Goal: Communication & Community: Answer question/provide support

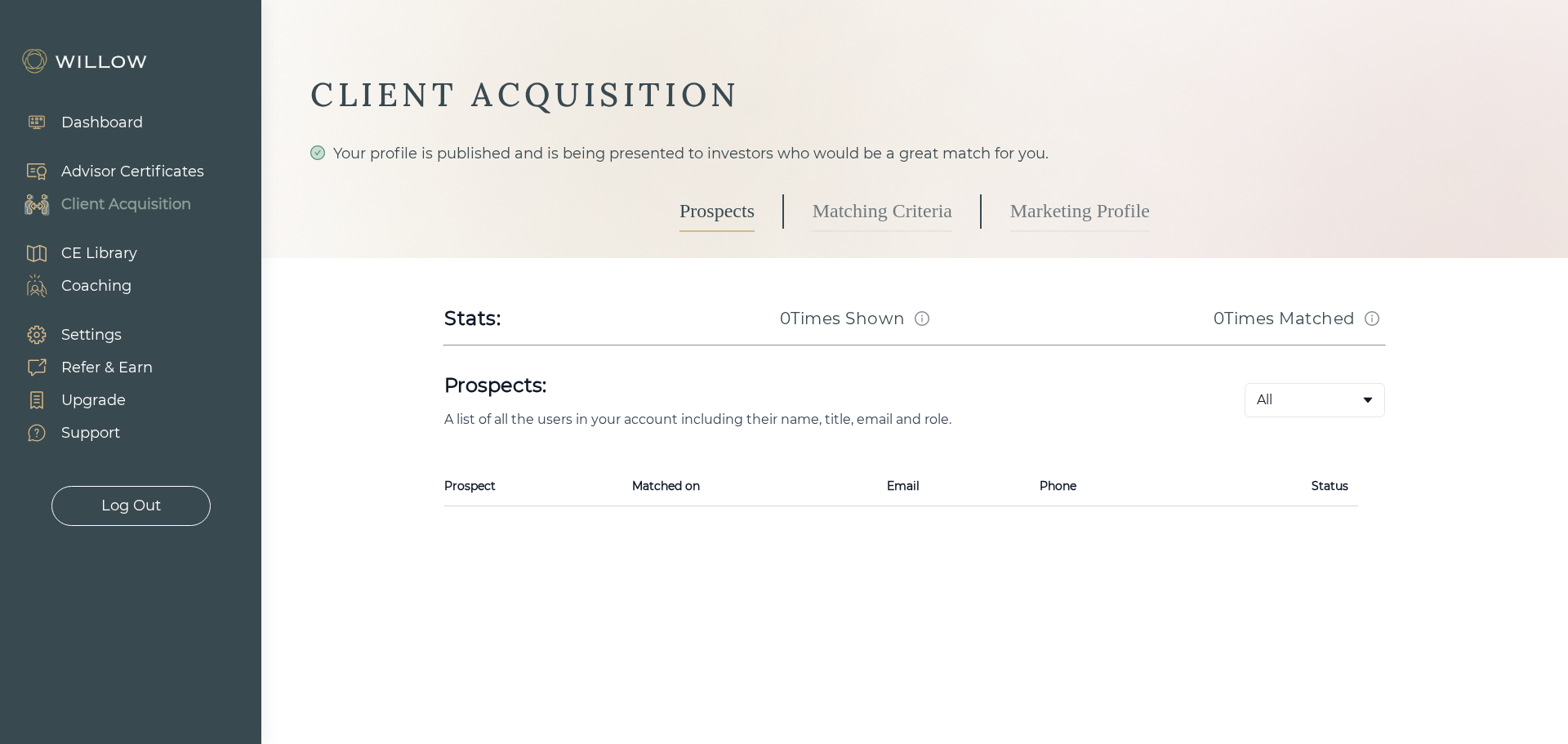
click at [84, 434] on div "Support" at bounding box center [90, 433] width 58 height 22
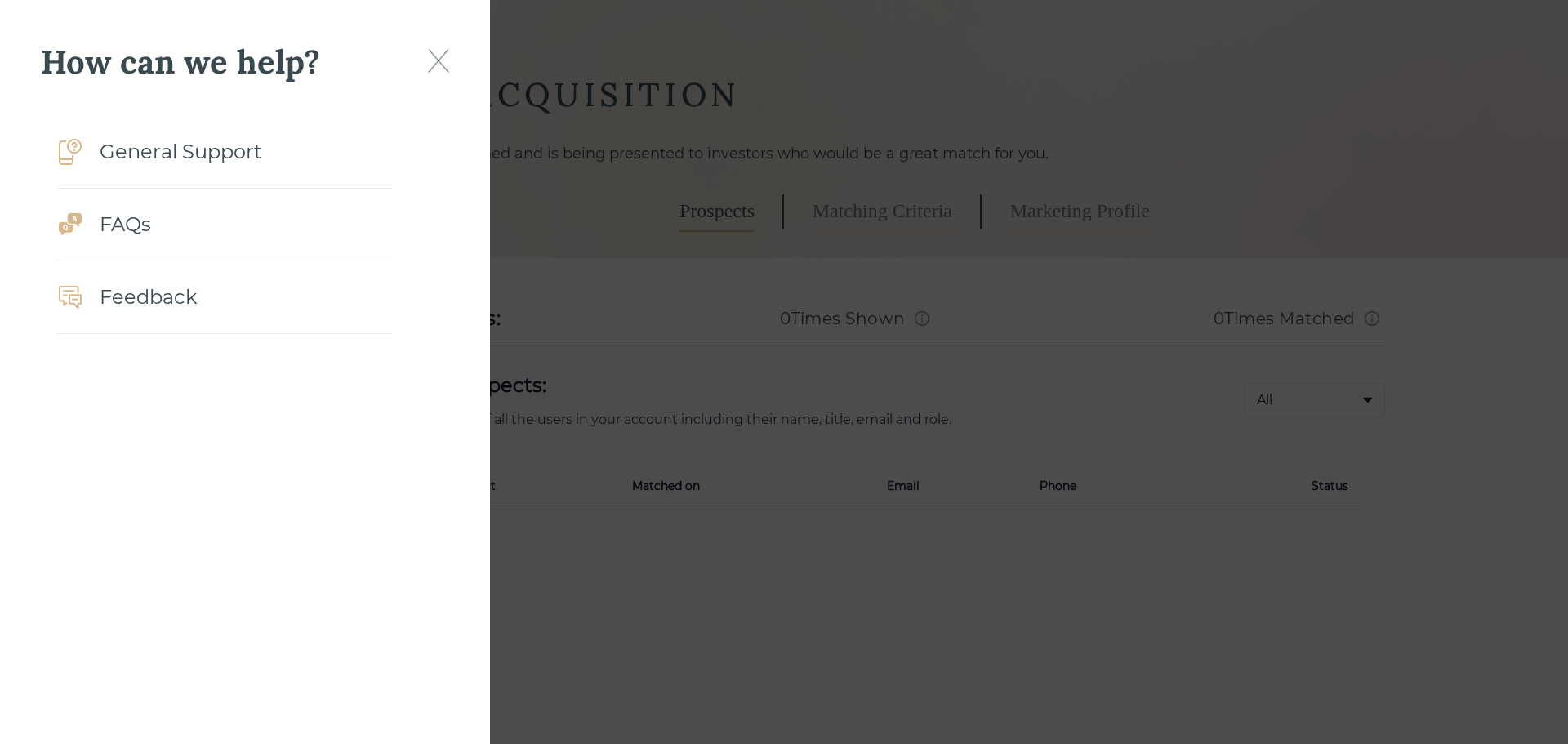
click at [143, 151] on div "General Support" at bounding box center [181, 151] width 163 height 30
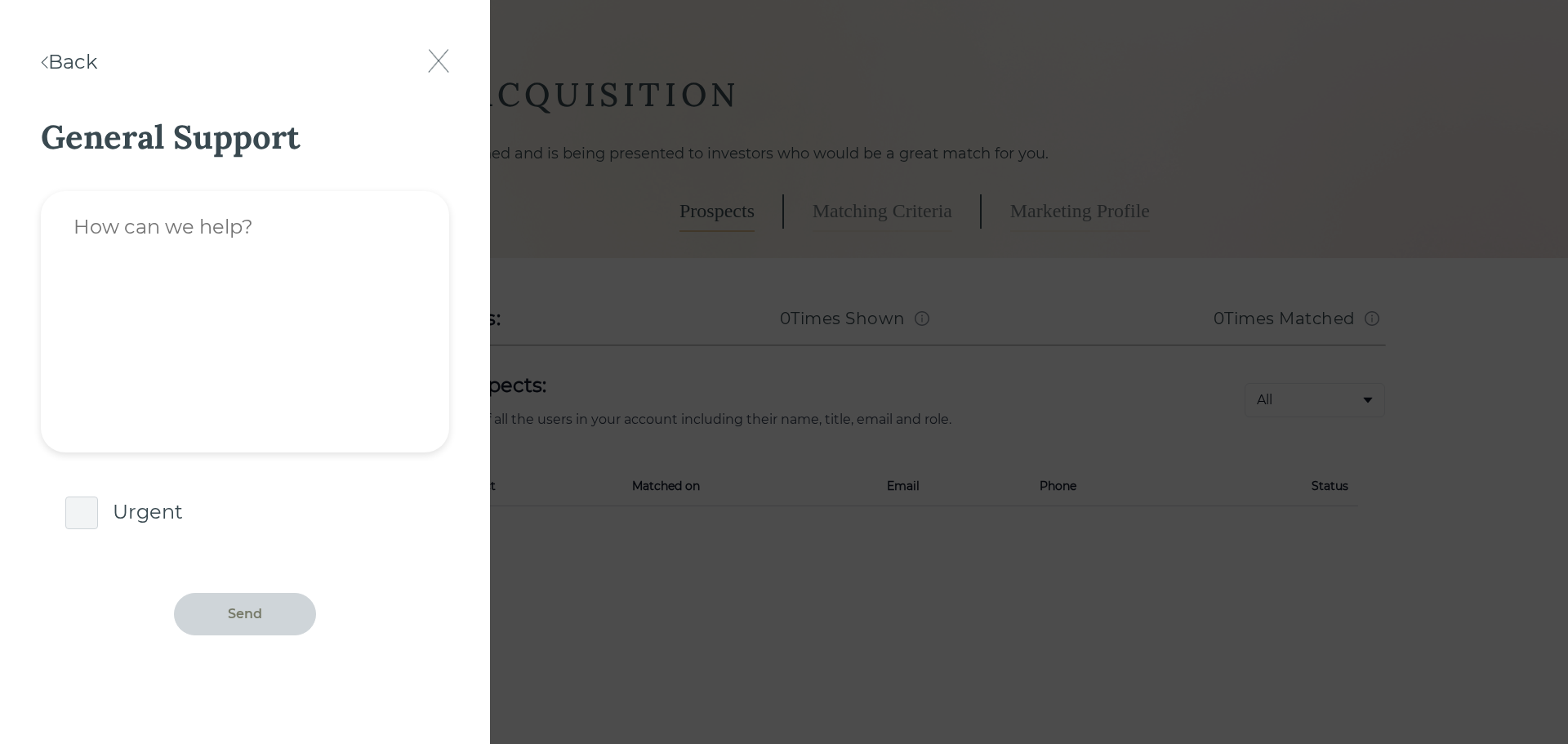
drag, startPoint x: 394, startPoint y: 337, endPoint x: 386, endPoint y: 221, distance: 116.3
click at [392, 333] on textarea at bounding box center [245, 321] width 408 height 262
click at [438, 58] on img at bounding box center [439, 60] width 21 height 24
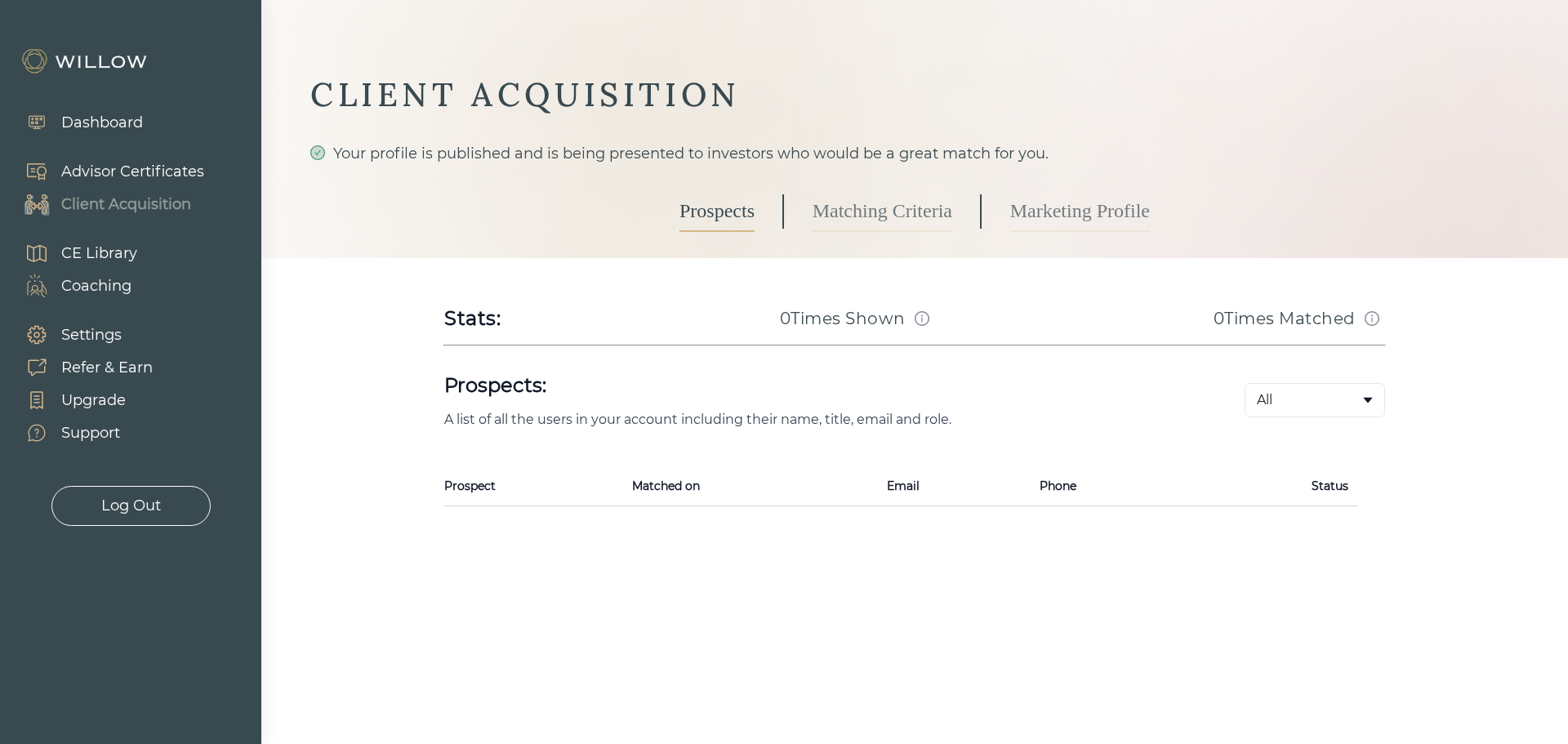
click at [119, 197] on div "Client Acquisition" at bounding box center [127, 204] width 130 height 22
click at [109, 168] on div "Advisor Certificates" at bounding box center [132, 172] width 143 height 22
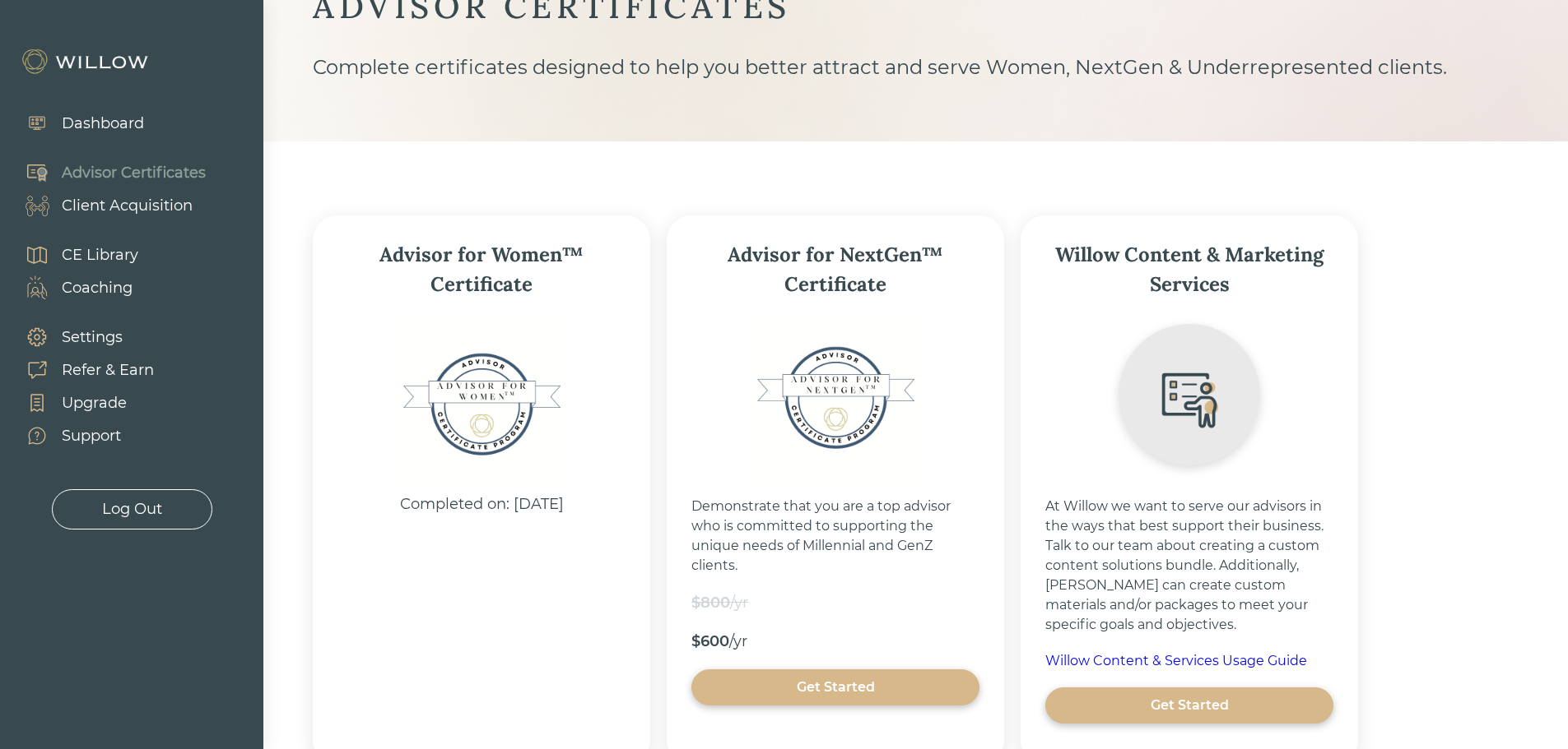
scroll to position [204, 0]
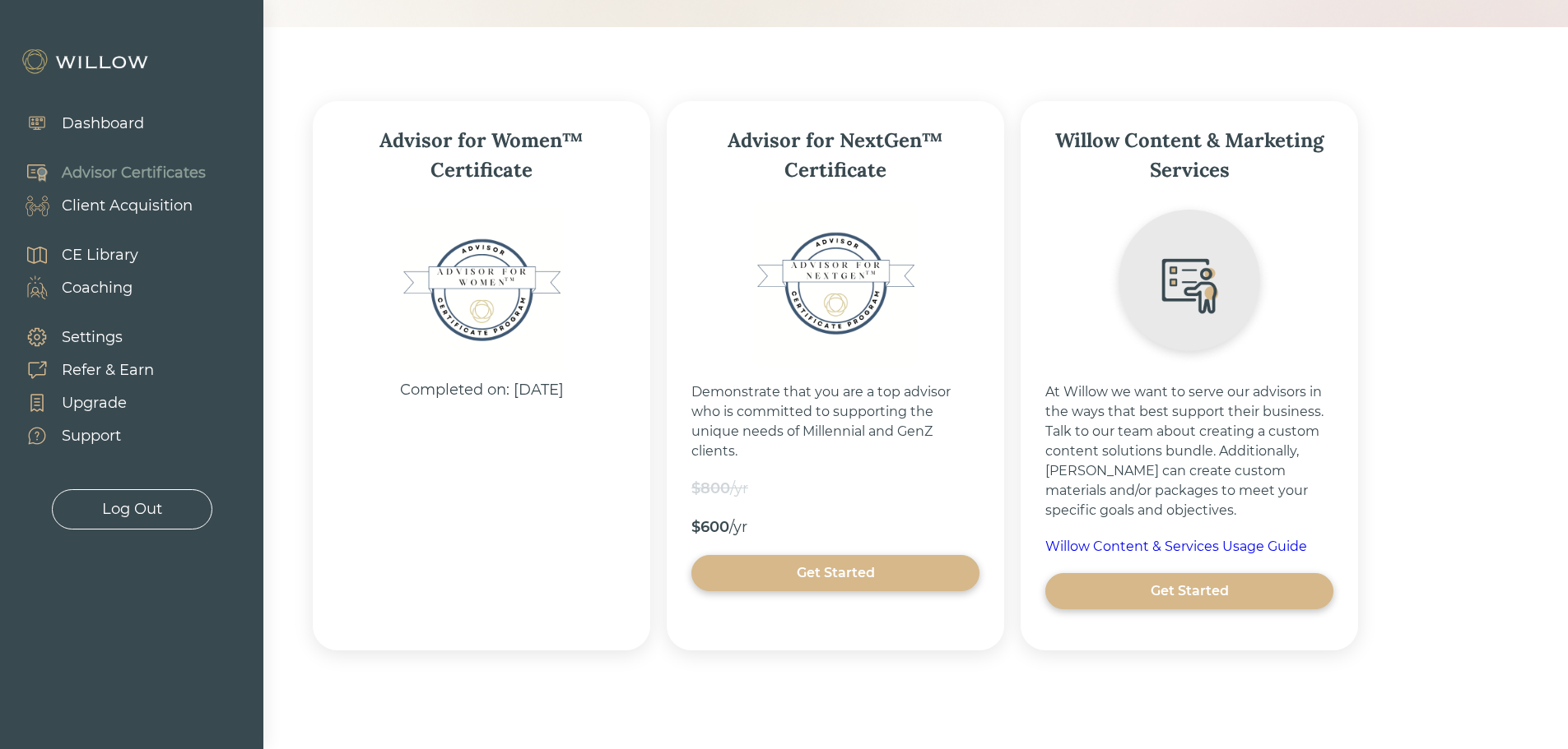
click at [86, 246] on div "CE Library" at bounding box center [99, 255] width 76 height 22
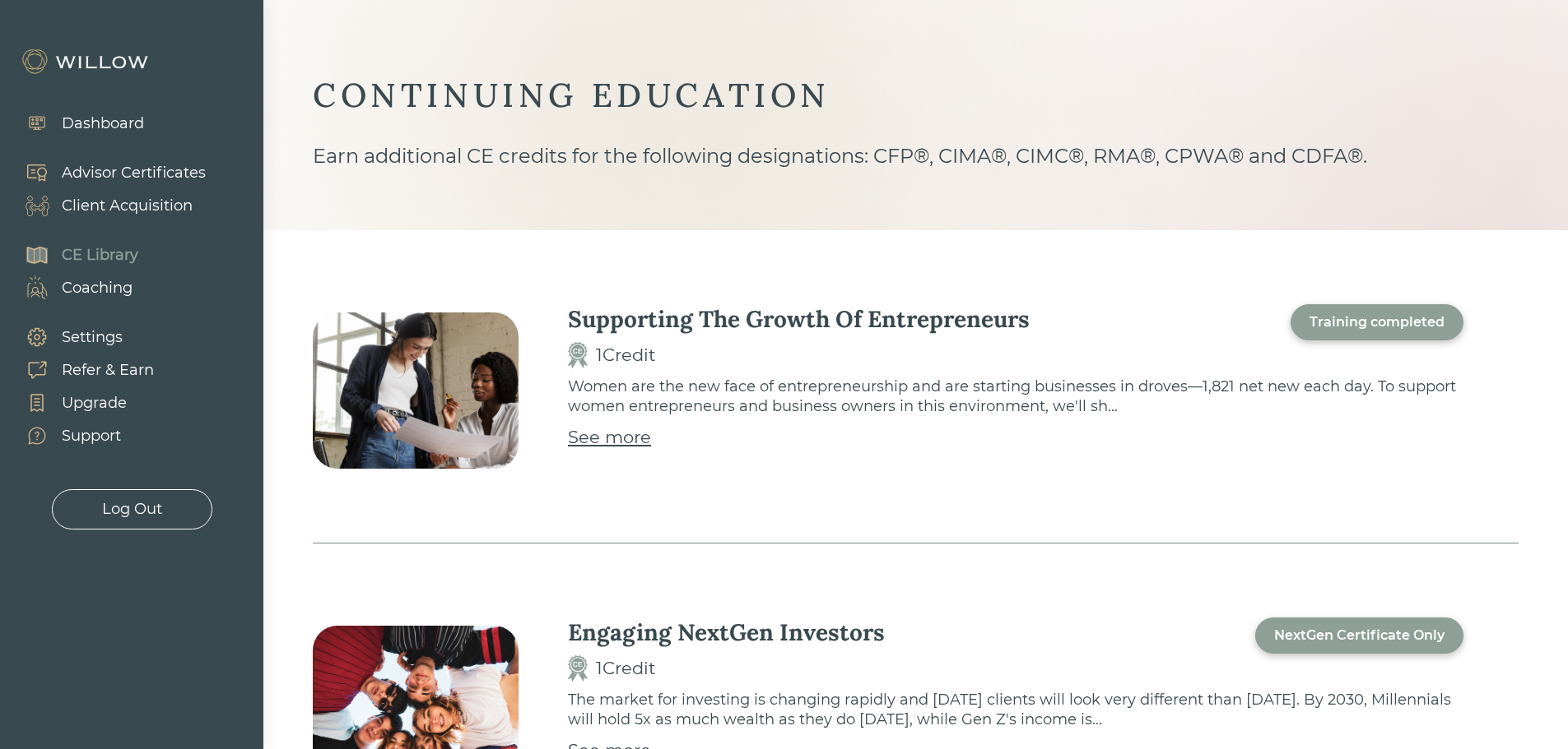
click at [622, 433] on div "See more" at bounding box center [609, 437] width 83 height 26
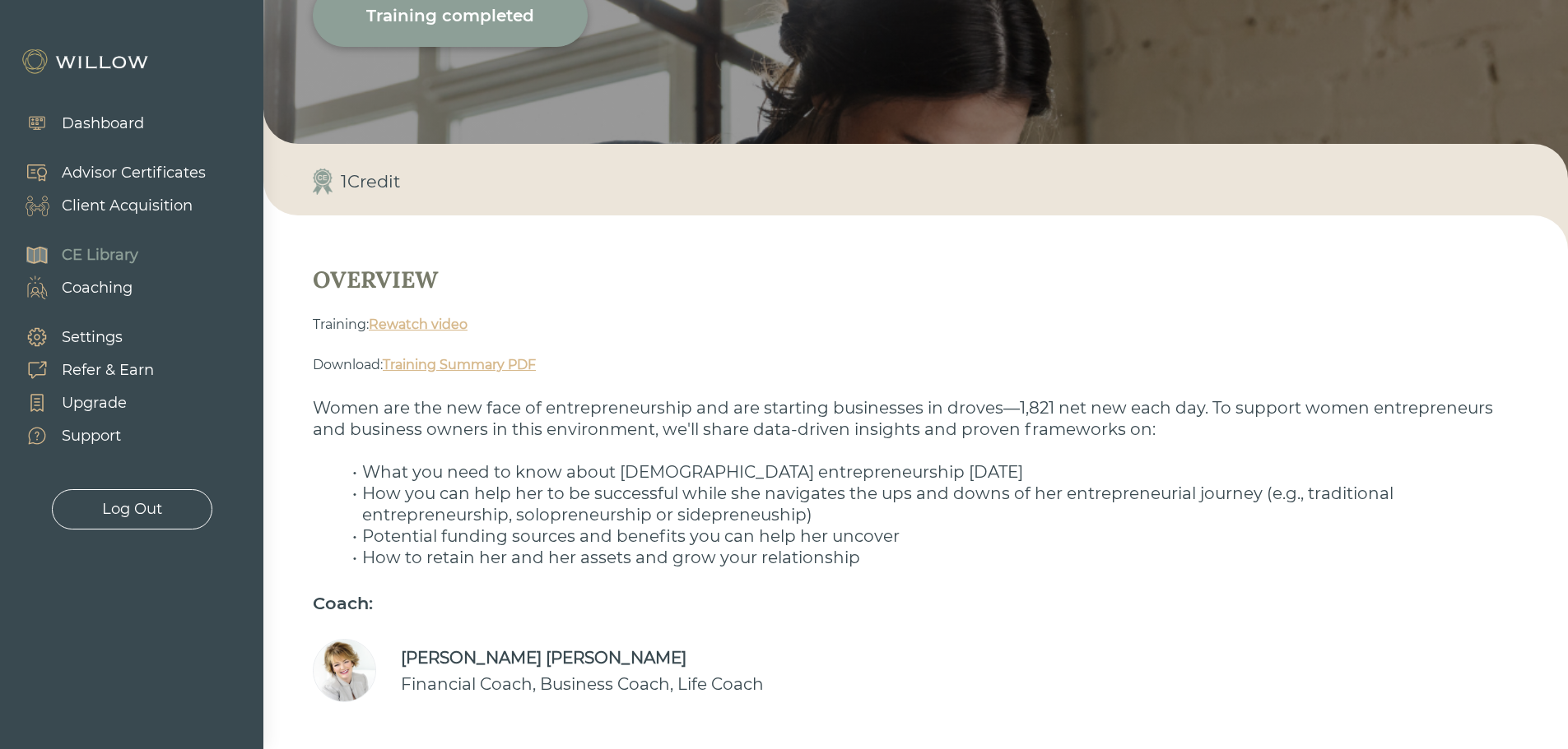
scroll to position [253, 0]
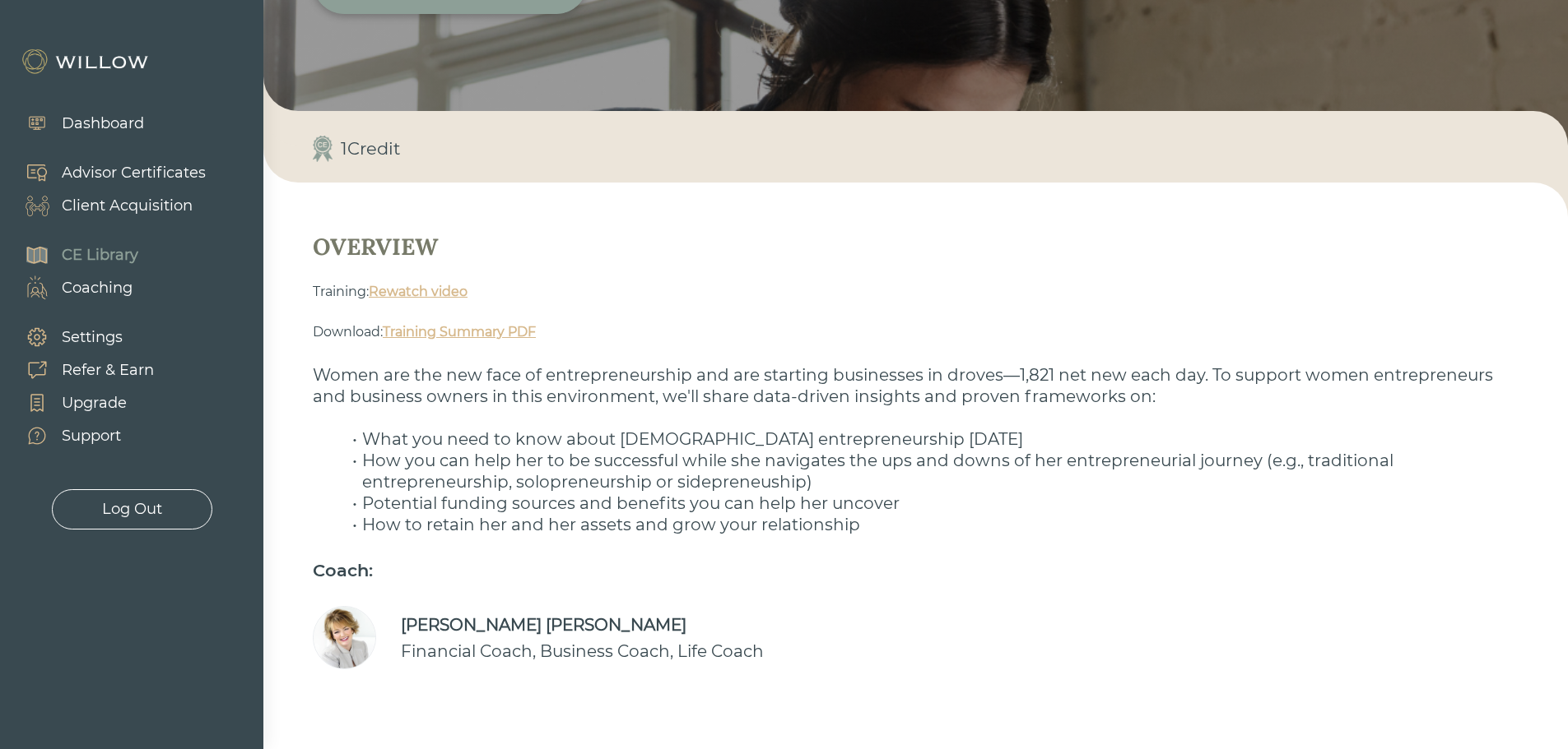
click at [454, 327] on link "Training Summary PDF" at bounding box center [459, 332] width 154 height 15
click at [124, 285] on div "Coaching" at bounding box center [97, 288] width 70 height 22
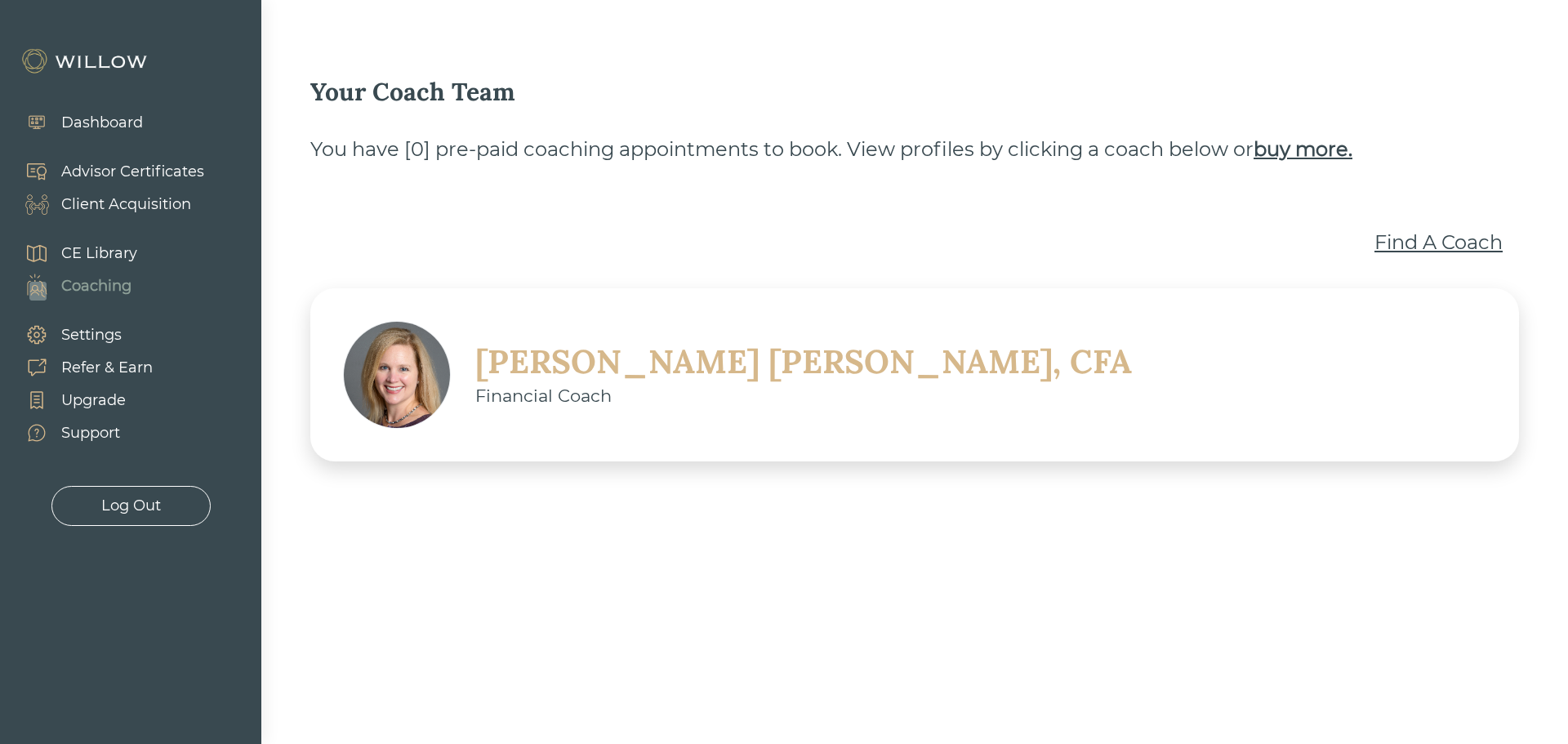
click at [660, 359] on div "[PERSON_NAME], CFA" at bounding box center [803, 361] width 657 height 42
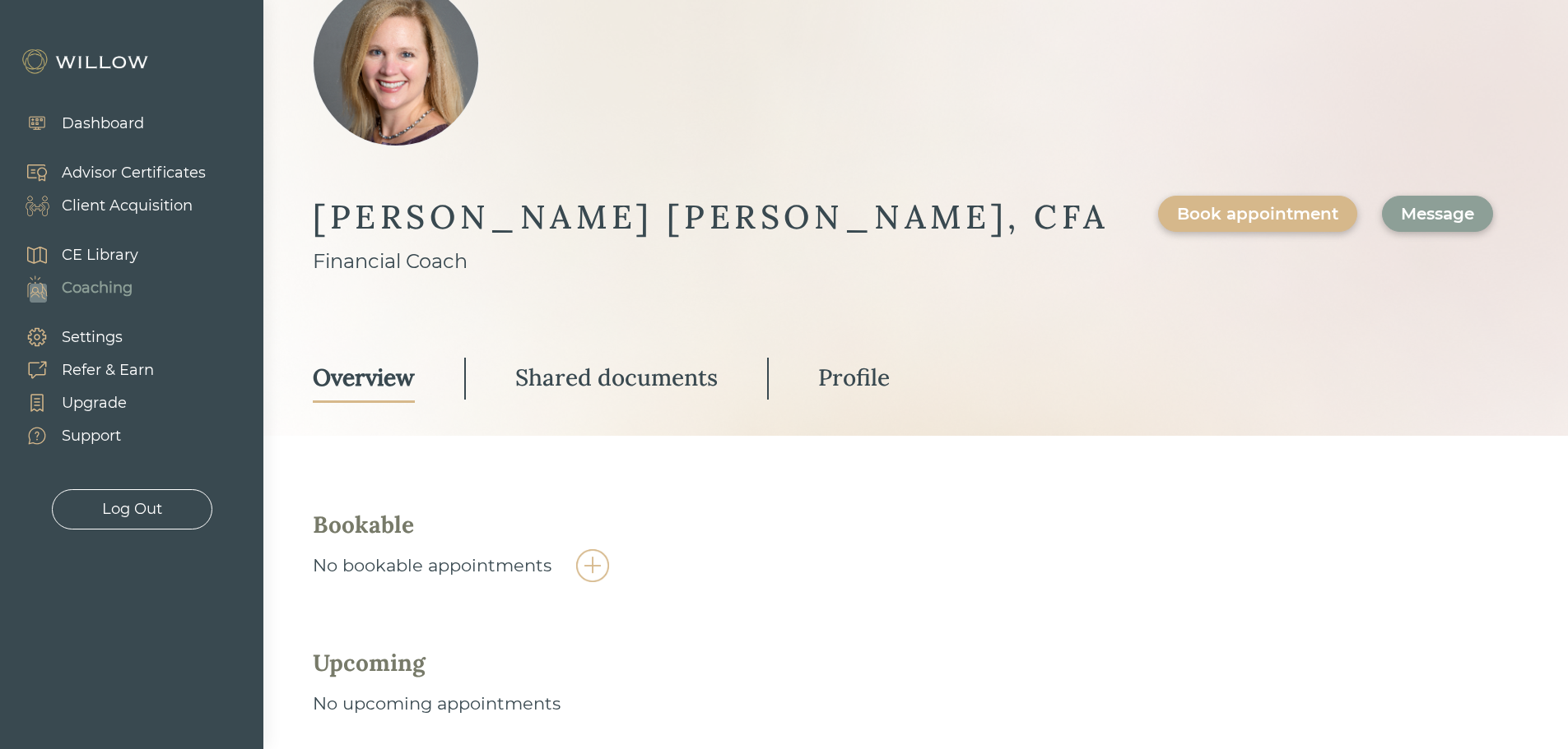
scroll to position [174, 0]
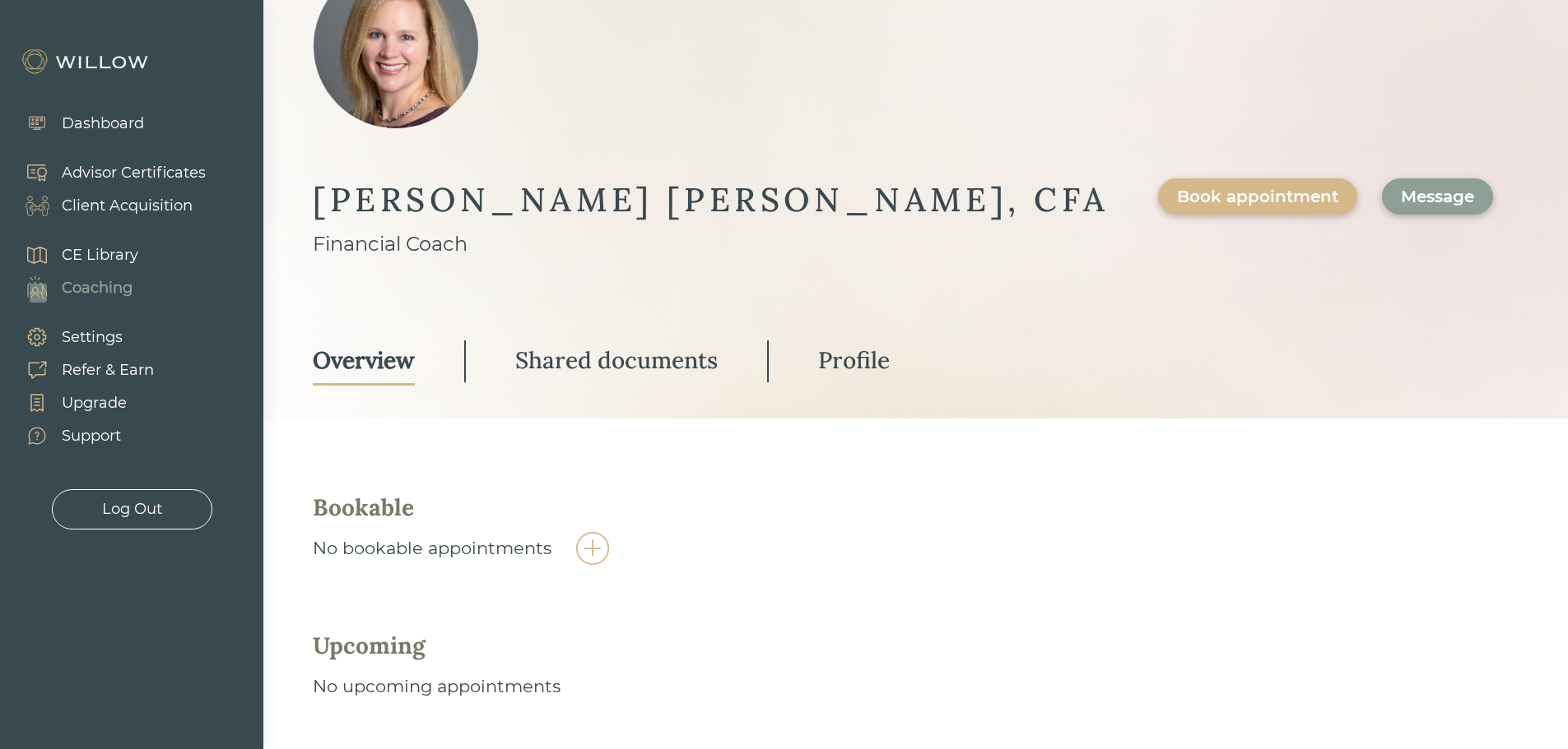
click at [889, 346] on div "Profile" at bounding box center [854, 360] width 71 height 30
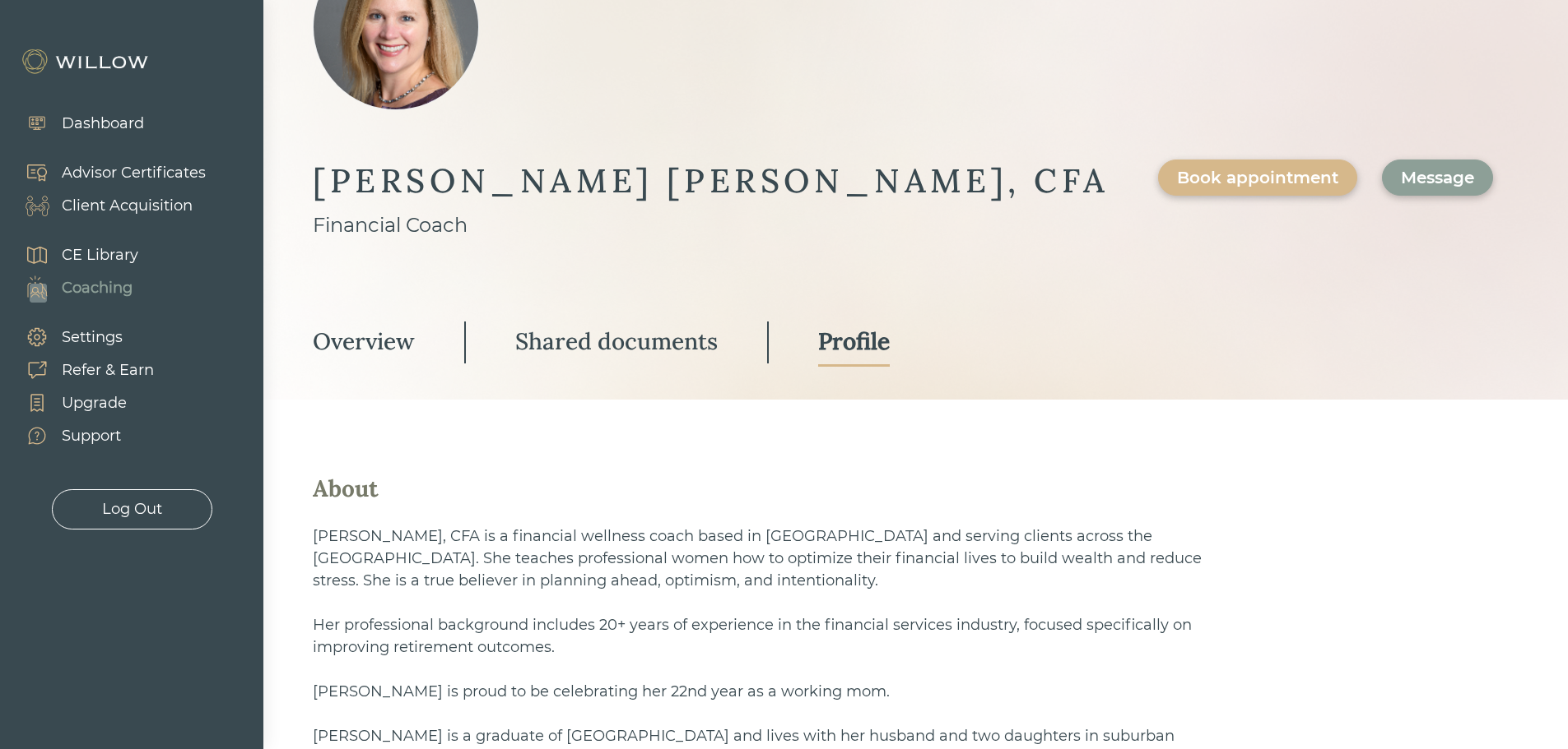
scroll to position [92, 0]
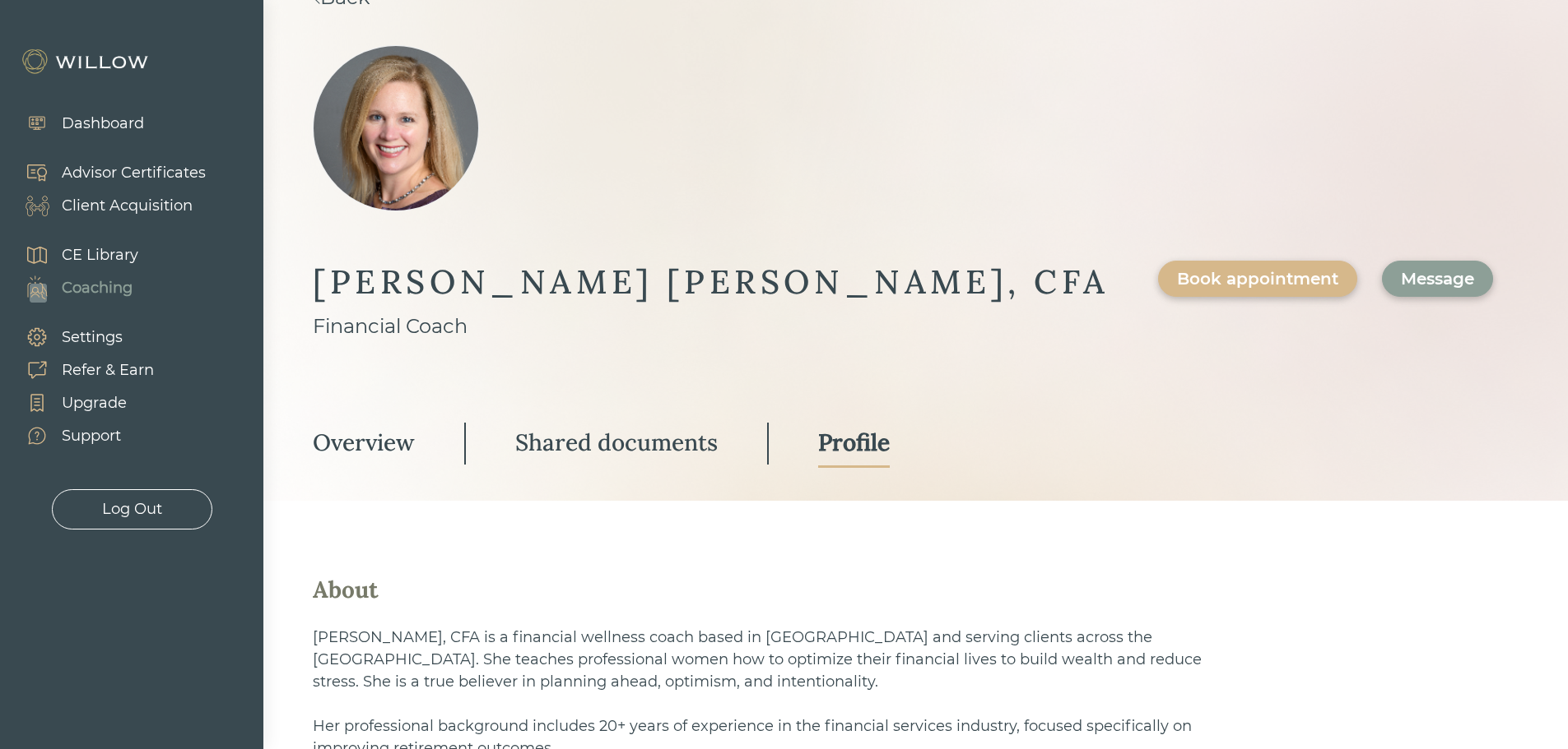
click at [1401, 269] on div "Message" at bounding box center [1438, 279] width 73 height 19
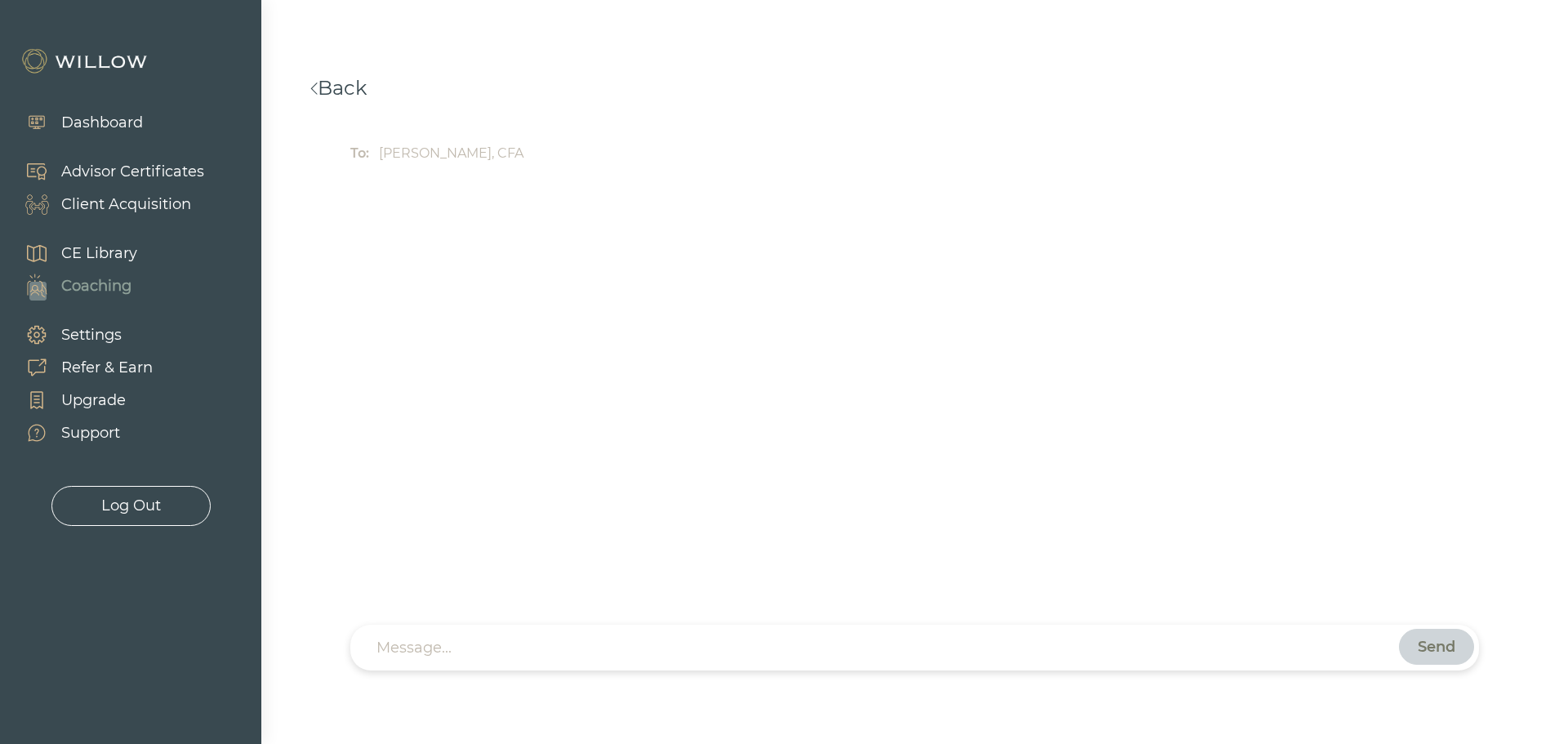
click at [542, 644] on textarea at bounding box center [884, 648] width 1014 height 17
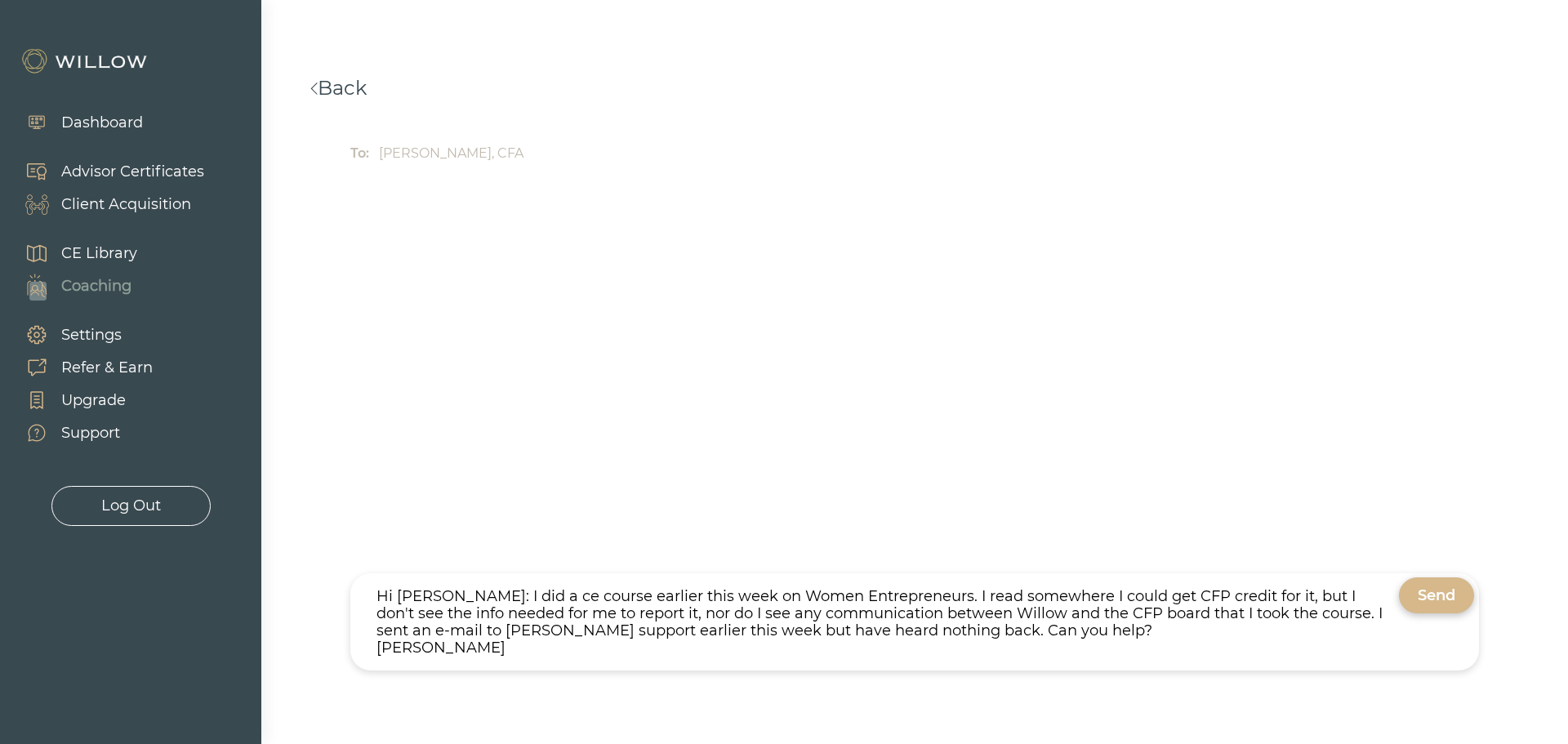
scroll to position [17, 0]
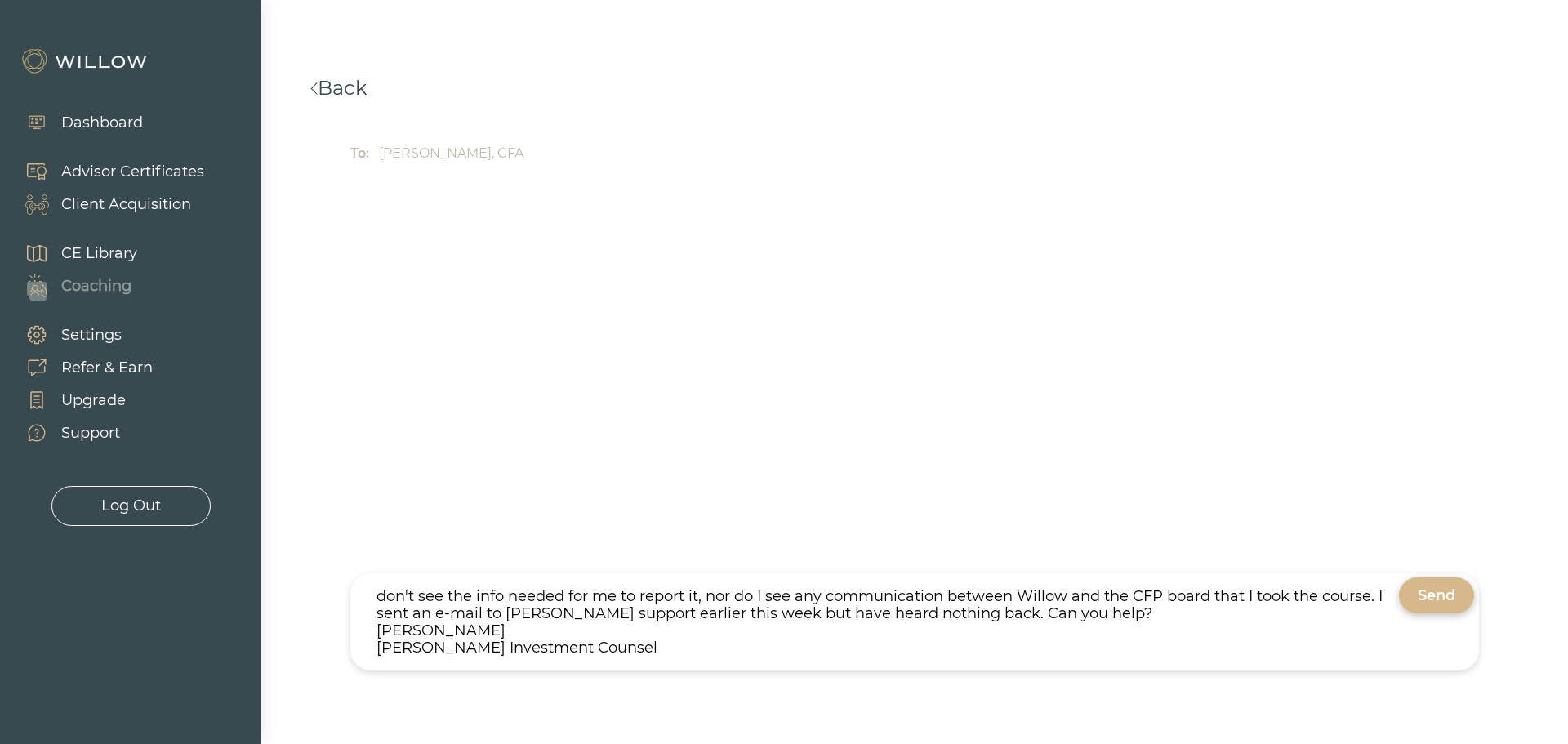
type textarea "Hi [PERSON_NAME]: I did a ce course earlier this week on Women Entrepreneurs. I…"
click at [1423, 577] on div "Hi [PERSON_NAME]: I did a ce course earlier this week on Women Entrepreneurs. I…" at bounding box center [915, 621] width 1129 height 97
click at [1433, 586] on div "Send" at bounding box center [1436, 595] width 37 height 19
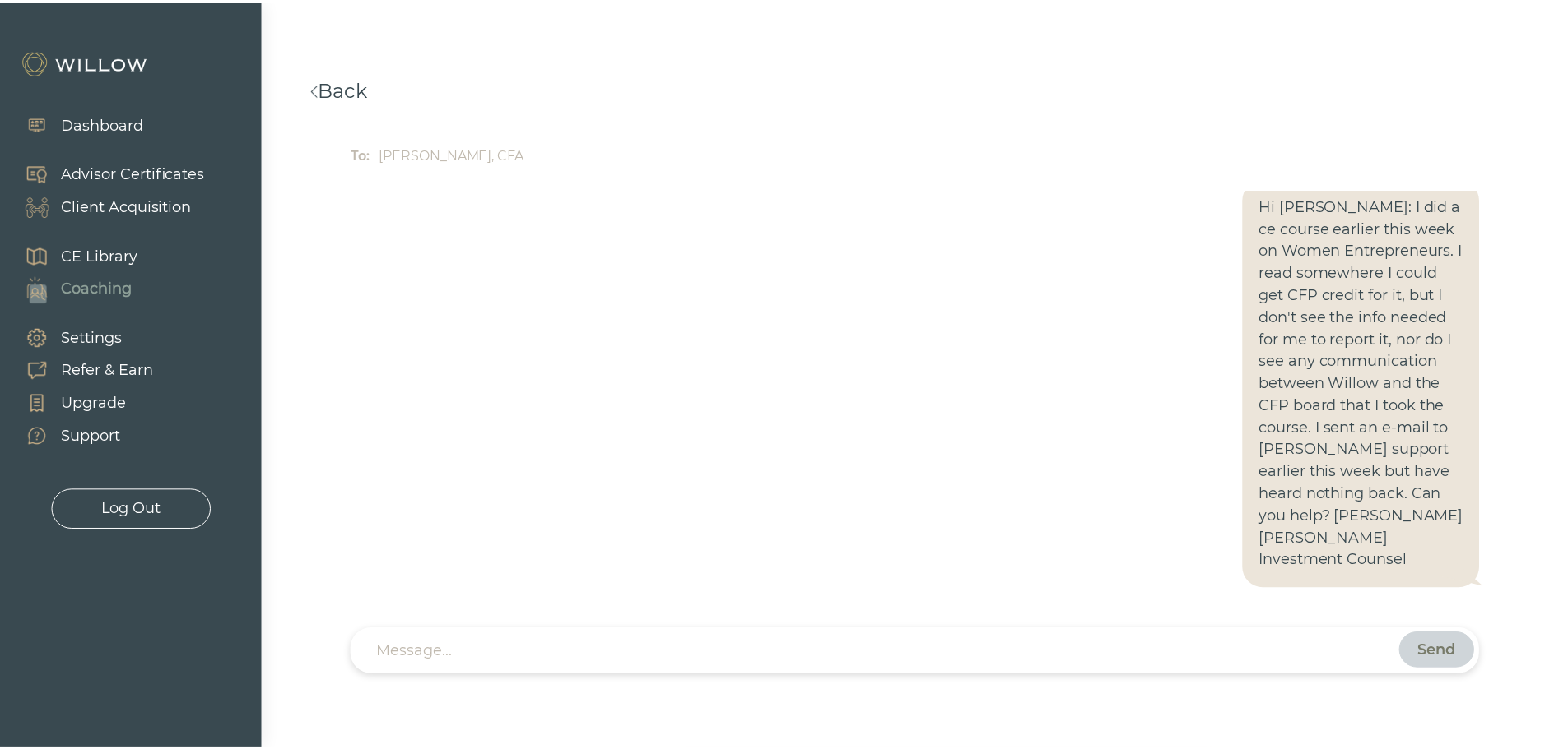
scroll to position [0, 0]
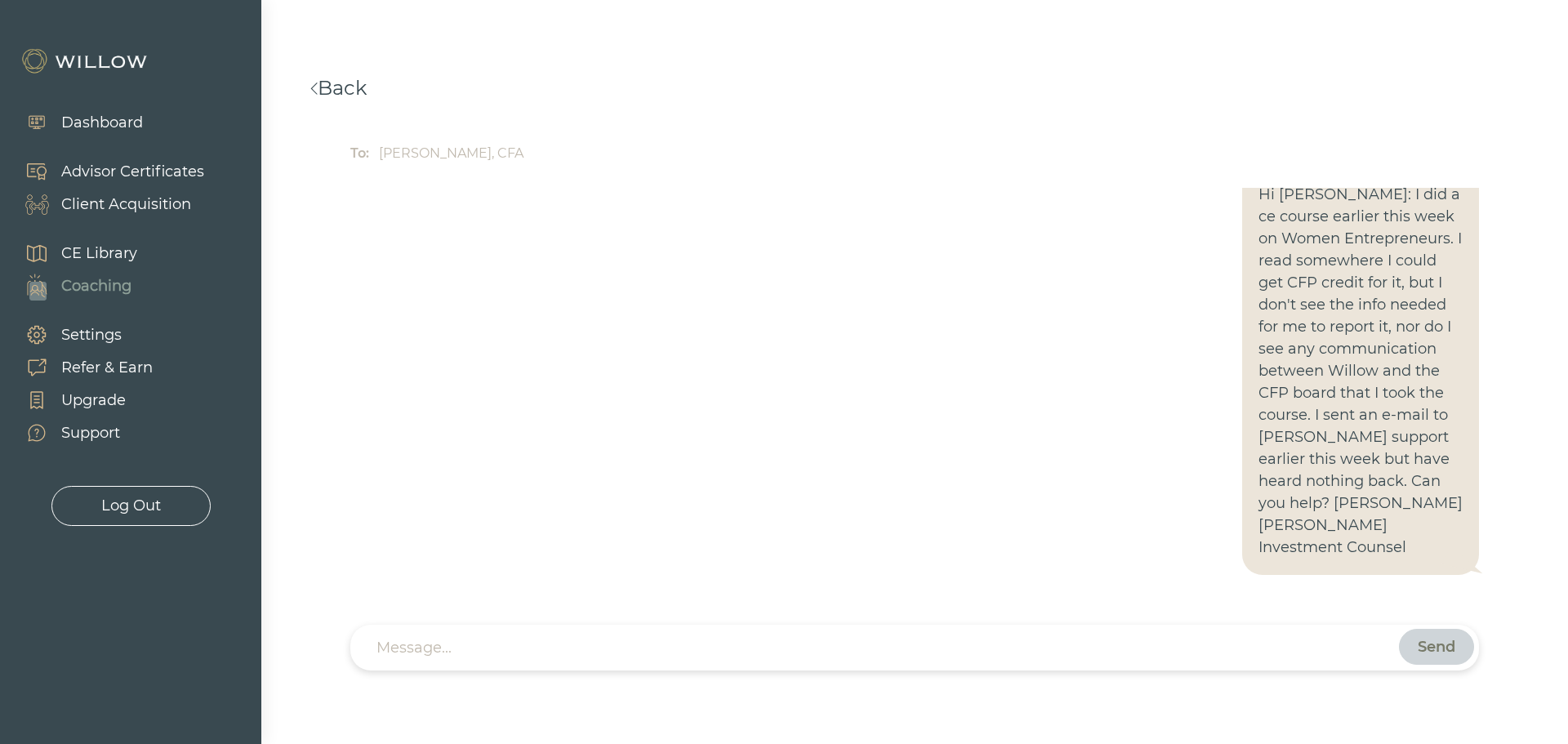
click at [103, 118] on div "Dashboard" at bounding box center [102, 123] width 81 height 22
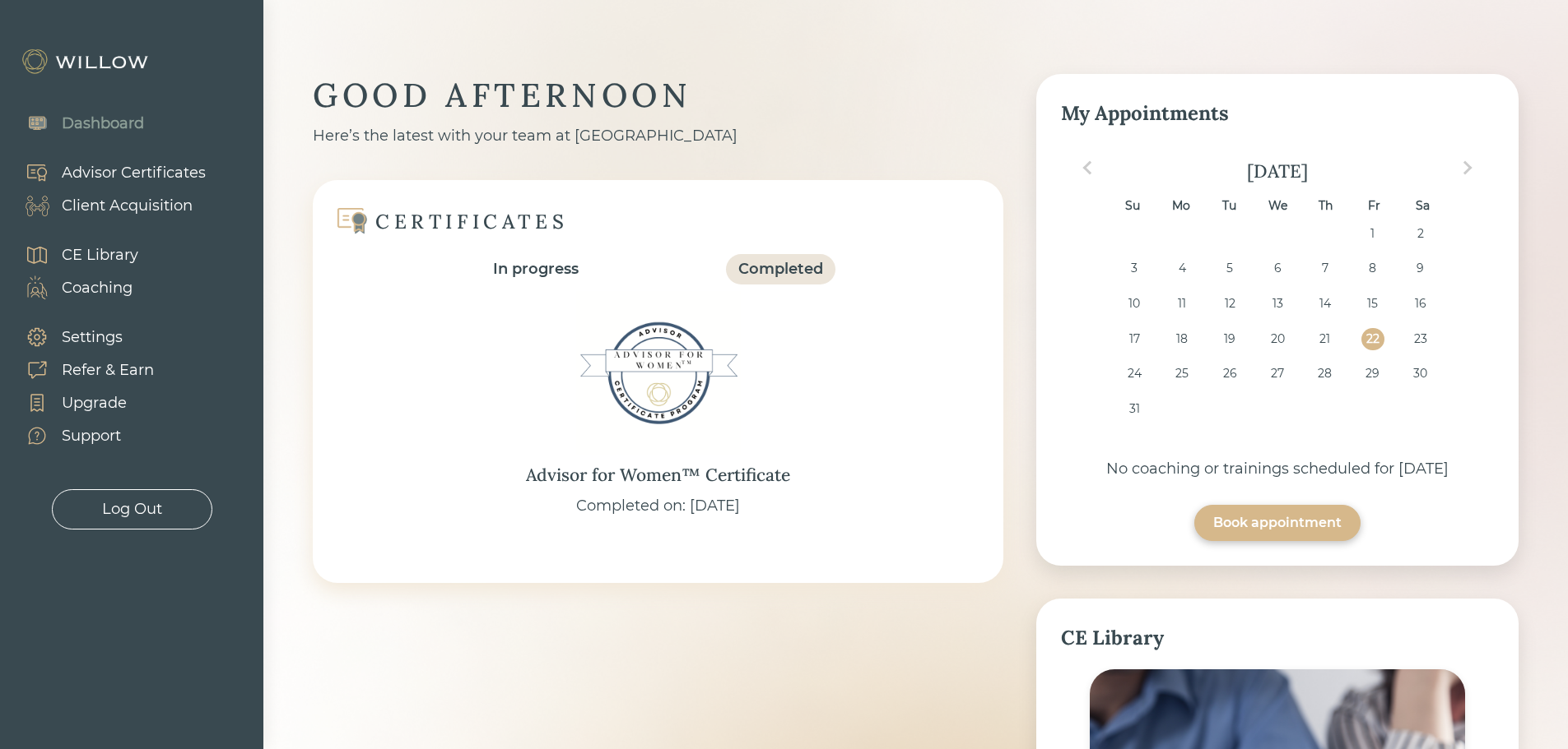
click at [774, 254] on div "Completed" at bounding box center [780, 269] width 109 height 31
click at [774, 261] on div "Completed" at bounding box center [780, 269] width 85 height 22
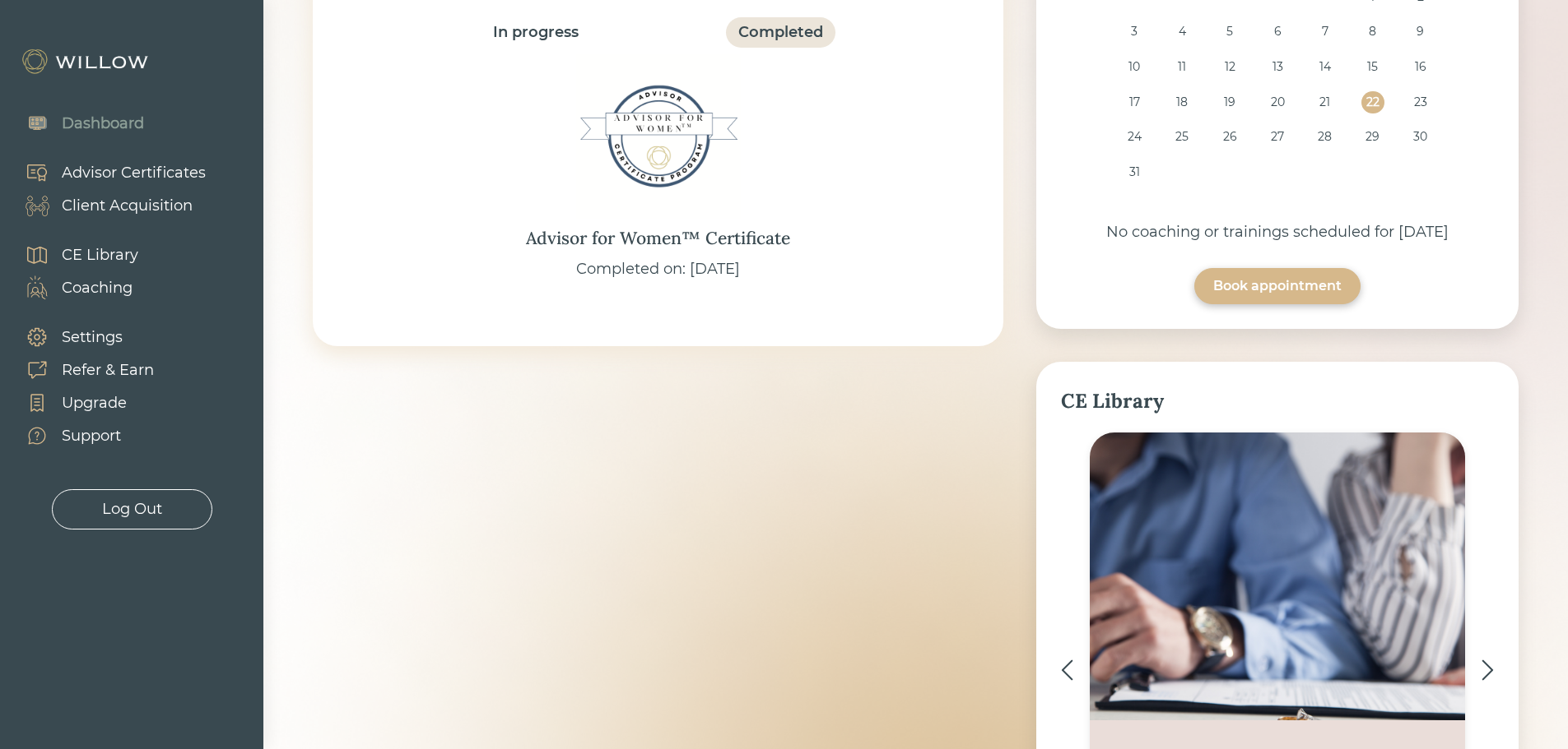
scroll to position [519, 0]
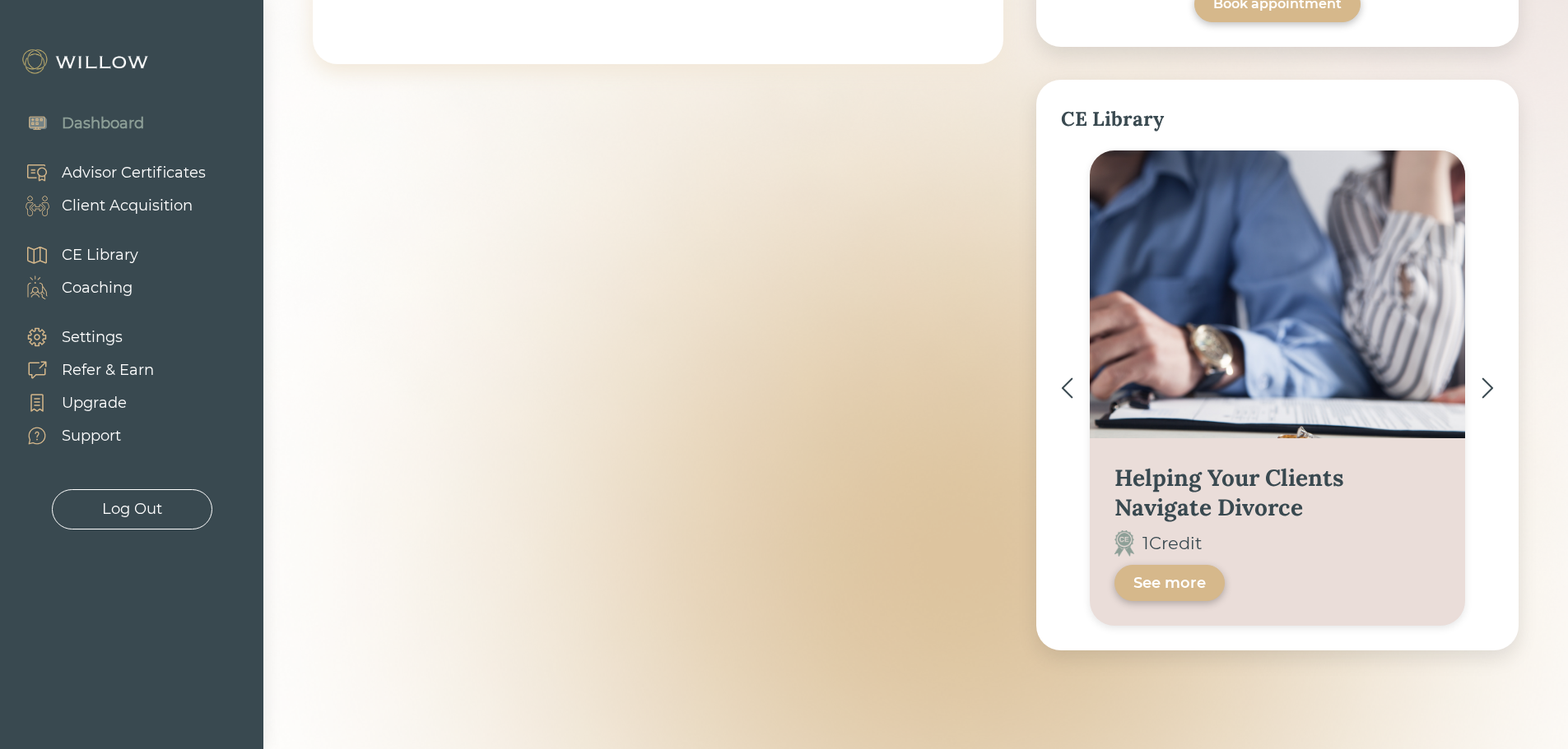
click at [95, 214] on div "Client Acquisition" at bounding box center [127, 206] width 131 height 22
